Goal: Information Seeking & Learning: Learn about a topic

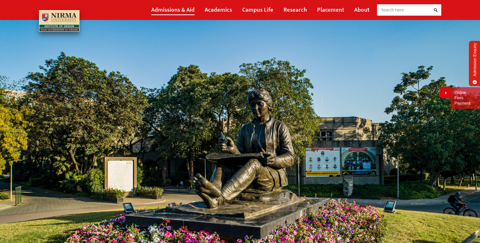
click at [172, 11] on link "Admissions & Aid" at bounding box center [172, 9] width 43 height 11
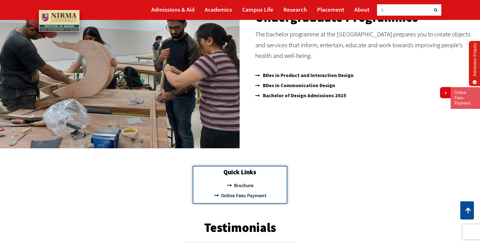
scroll to position [51, 0]
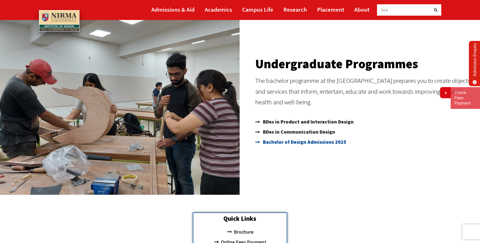
click at [289, 139] on span "Bachelor of Design Admissions 2025" at bounding box center [304, 142] width 84 height 10
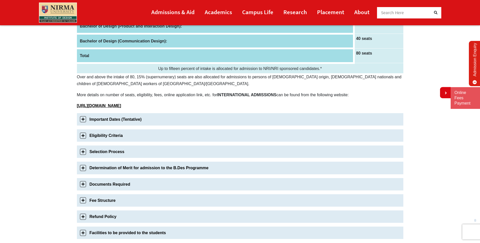
scroll to position [101, 0]
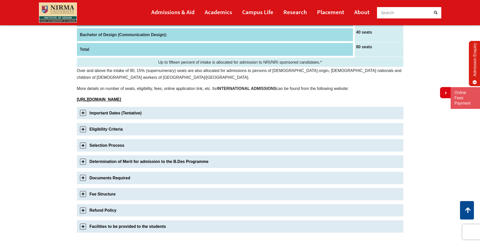
click at [99, 129] on link "Eligibility Criteria" at bounding box center [240, 129] width 326 height 12
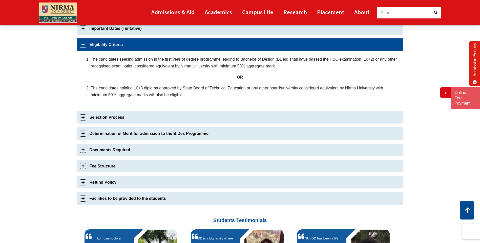
scroll to position [194, 0]
